Goal: Book appointment/travel/reservation

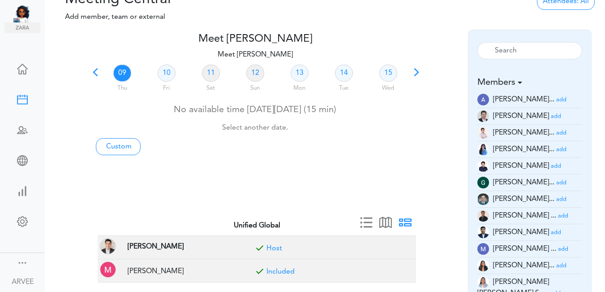
scroll to position [17, 0]
click at [94, 71] on span at bounding box center [95, 75] width 13 height 13
click at [94, 96] on div at bounding box center [255, 98] width 332 height 4
click at [297, 73] on link "06" at bounding box center [300, 73] width 18 height 17
click at [297, 60] on p "Meet [PERSON_NAME]" at bounding box center [255, 54] width 332 height 11
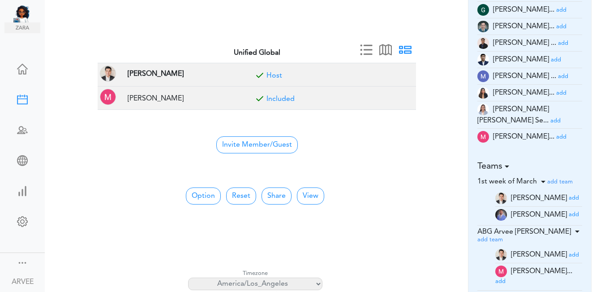
scroll to position [148, 0]
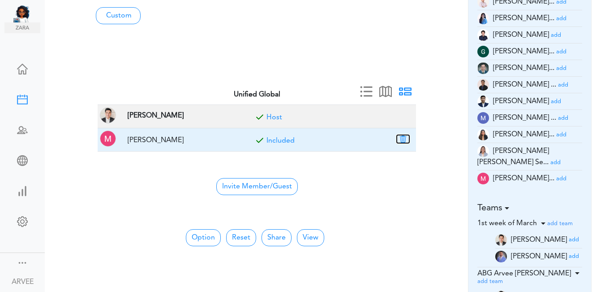
click at [405, 138] on button "button" at bounding box center [403, 139] width 13 height 8
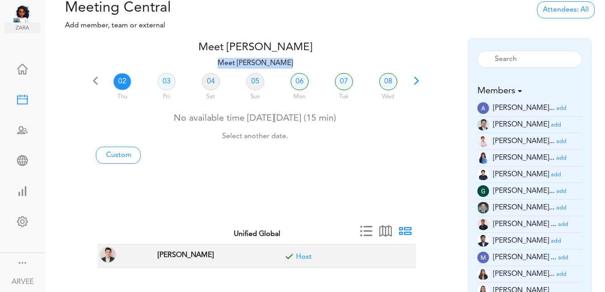
scroll to position [0, 0]
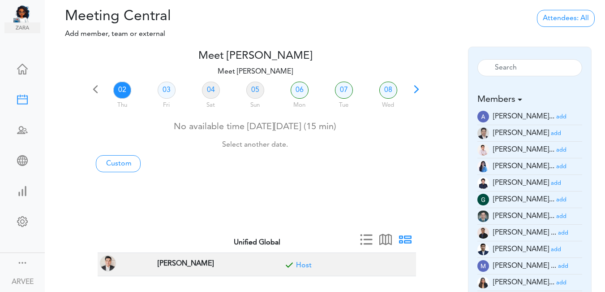
click at [356, 31] on div "Processing... Please wait." at bounding box center [325, 27] width 187 height 39
click at [300, 91] on link "06" at bounding box center [300, 90] width 18 height 17
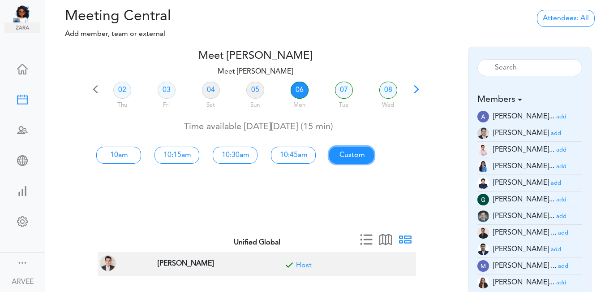
click at [350, 153] on link "Custom" at bounding box center [351, 155] width 45 height 17
type input "Meet [PERSON_NAME]"
type input "[URL][DOMAIN_NAME][SECURITY_DATA]"
type input "[DATE]T10:00"
type input "[DATE]T10:15"
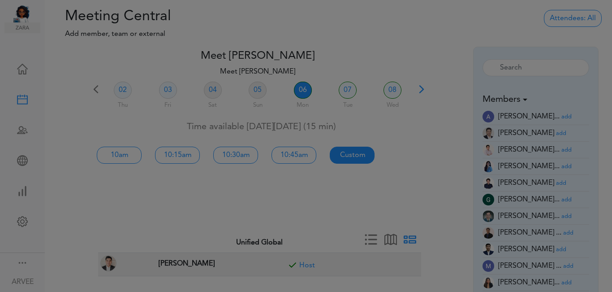
click at [350, 153] on div at bounding box center [306, 146] width 612 height 292
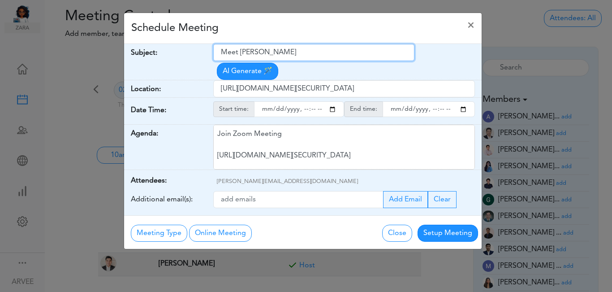
click at [221, 52] on input "Meet [PERSON_NAME]" at bounding box center [313, 52] width 201 height 17
drag, startPoint x: 221, startPoint y: 52, endPoint x: 316, endPoint y: 49, distance: 94.2
click at [316, 49] on input "Meet [PERSON_NAME]" at bounding box center [313, 52] width 201 height 17
paste input "2025 Tax Planning Call - [GEOGRAPHIC_DATA][PERSON_NAME]"
type input "2025 Tax Planning Call - [GEOGRAPHIC_DATA][PERSON_NAME]"
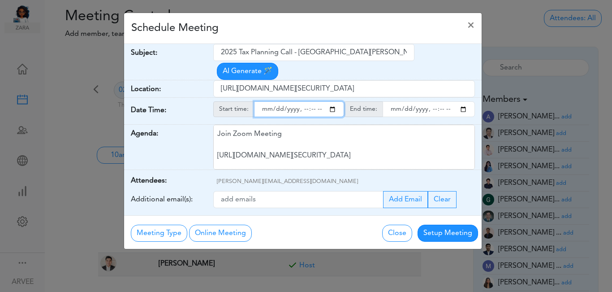
click at [333, 101] on input "starttime" at bounding box center [299, 109] width 90 height 16
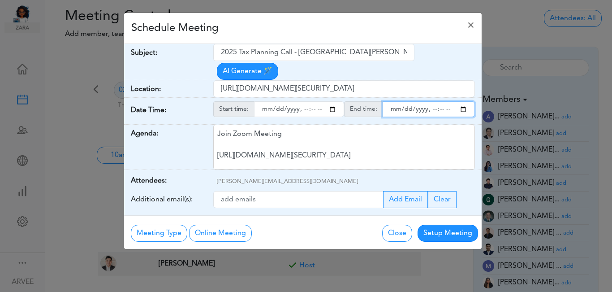
type input "[DATE]T13:00"
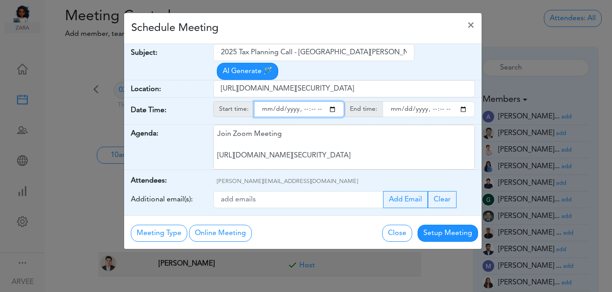
click at [463, 101] on input "endtime" at bounding box center [429, 109] width 92 height 16
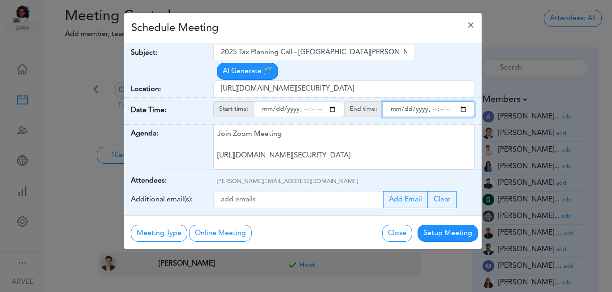
click at [442, 101] on input "endtime" at bounding box center [429, 109] width 92 height 16
type input "[DATE]T14:00"
click at [316, 22] on div "Schedule Meeting ×" at bounding box center [303, 28] width 358 height 31
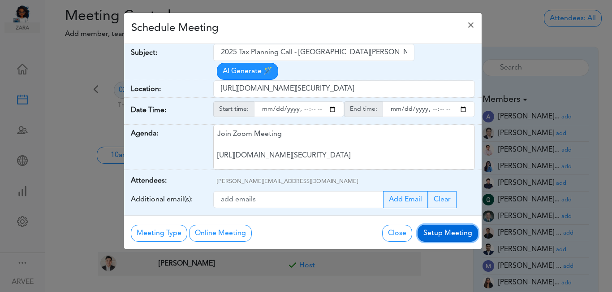
click at [453, 225] on button "Setup Meeting" at bounding box center [448, 233] width 61 height 17
